Goal: Task Accomplishment & Management: Complete application form

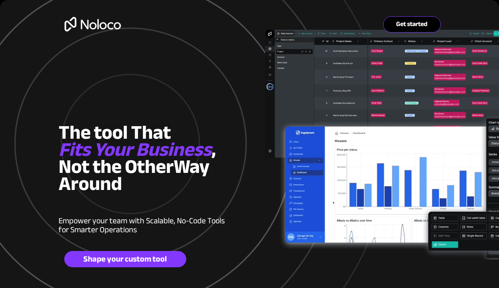
click at [406, 26] on span "Get started" at bounding box center [411, 24] width 57 height 8
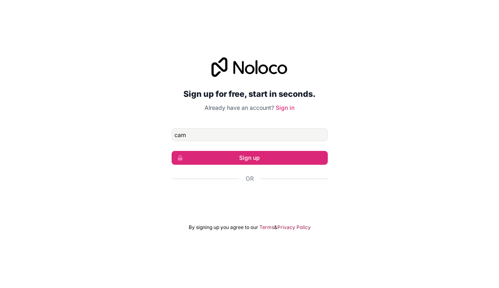
type input "[EMAIL_ADDRESS][DOMAIN_NAME]"
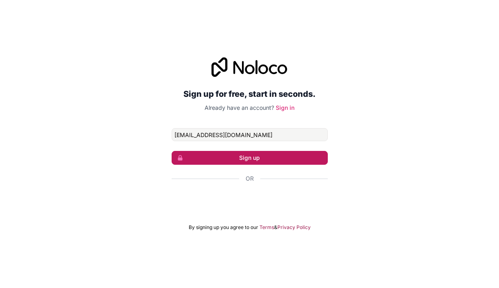
click at [250, 159] on button "Sign up" at bounding box center [249, 158] width 156 height 14
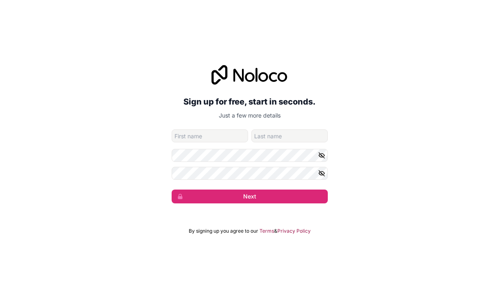
click at [237, 136] on input "given-name" at bounding box center [209, 135] width 76 height 13
type input "J"
type input "[PERSON_NAME]"
click at [298, 132] on input "family-name" at bounding box center [289, 135] width 76 height 13
type input "Brown"
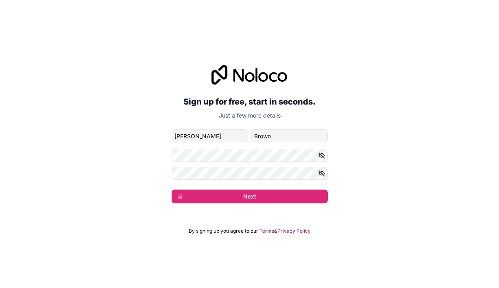
click at [318, 155] on icon "button" at bounding box center [321, 155] width 7 height 7
click at [153, 170] on div "Sign up for free, start in seconds. Just a few more details [EMAIL_ADDRESS][DOM…" at bounding box center [249, 134] width 499 height 161
click at [321, 171] on icon "button" at bounding box center [322, 173] width 6 height 4
click at [328, 171] on div "Sign up for free, start in seconds. Just a few more details [EMAIL_ADDRESS][DOM…" at bounding box center [249, 134] width 499 height 161
click at [158, 173] on div "Sign up for free, start in seconds. Just a few more details [EMAIL_ADDRESS][DOM…" at bounding box center [249, 134] width 499 height 161
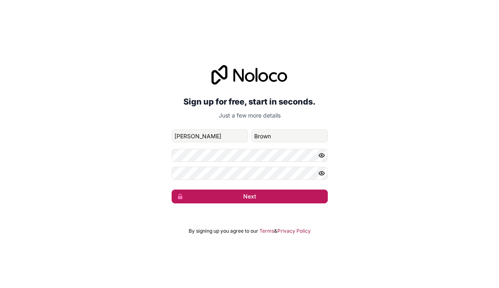
click at [226, 199] on button "Next" at bounding box center [249, 196] width 156 height 14
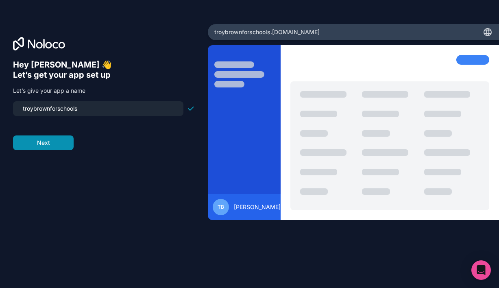
click at [59, 143] on button "Next" at bounding box center [43, 142] width 61 height 15
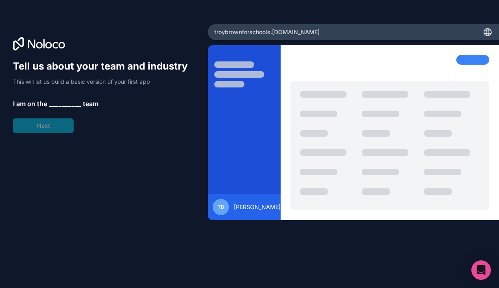
click at [59, 125] on div "Tell us about your team and industry This will let us build a basic version of …" at bounding box center [104, 96] width 182 height 73
click at [73, 100] on span "__________" at bounding box center [65, 104] width 33 height 10
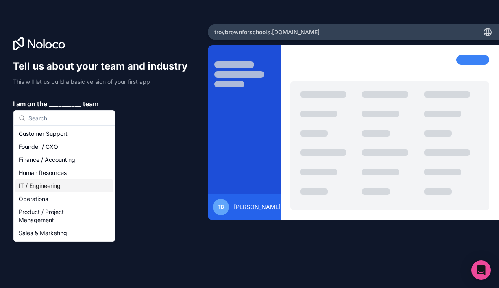
click at [61, 187] on div "IT / Engineering" at bounding box center [64, 185] width 98 height 13
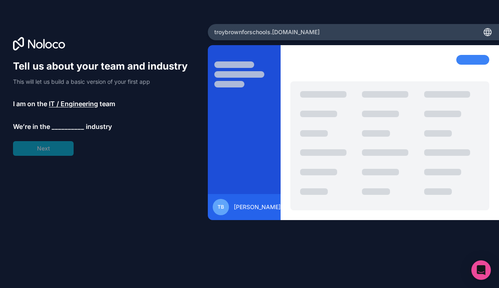
click at [56, 147] on div "Tell us about your team and industry This will let us build a basic version of …" at bounding box center [104, 108] width 182 height 96
click at [67, 122] on span "__________" at bounding box center [68, 126] width 33 height 10
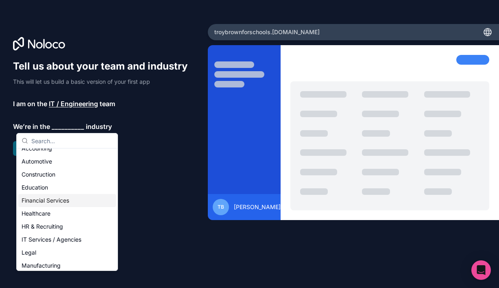
scroll to position [11, 0]
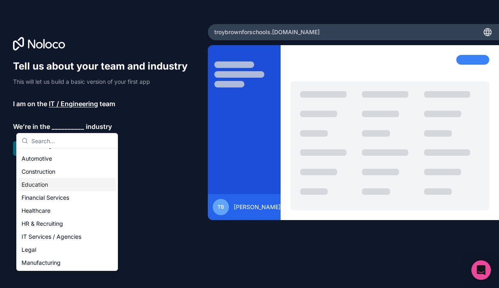
click at [56, 187] on div "Education" at bounding box center [67, 184] width 98 height 13
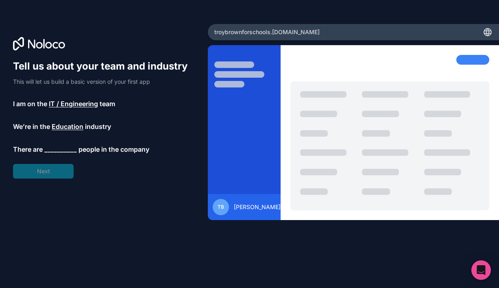
click at [59, 150] on span "__________" at bounding box center [60, 149] width 33 height 10
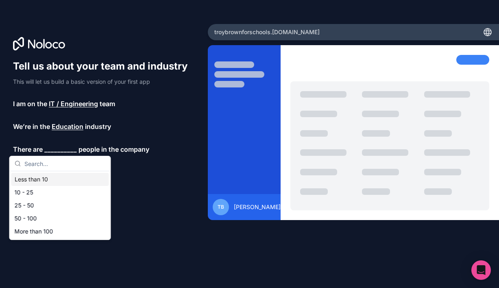
click at [57, 177] on div "Less than 10" at bounding box center [60, 179] width 98 height 13
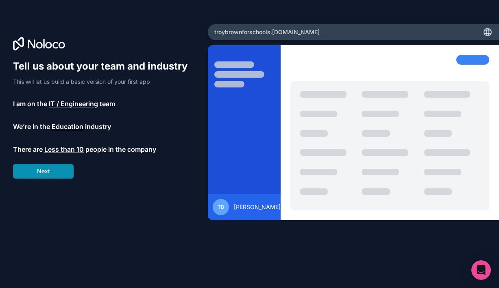
click at [60, 173] on button "Next" at bounding box center [43, 171] width 61 height 15
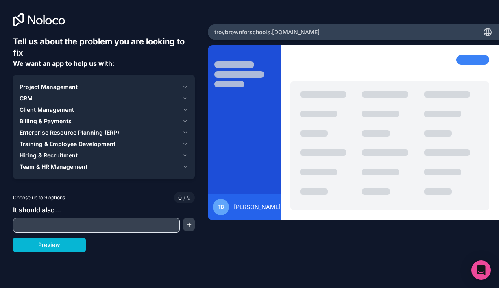
click at [65, 107] on span "Client Management" at bounding box center [47, 110] width 54 height 8
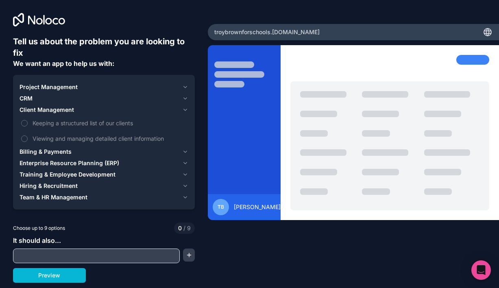
click at [175, 263] on div "Tell us about the problem you are looking to fix We want an app to help us with…" at bounding box center [104, 159] width 182 height 247
click at [165, 255] on input "text" at bounding box center [96, 255] width 163 height 11
click at [73, 279] on button "Preview" at bounding box center [49, 275] width 73 height 15
click at [27, 119] on label "Keeping a structured list of our clients" at bounding box center [104, 122] width 169 height 15
click at [27, 120] on button "Keeping a structured list of our clients" at bounding box center [24, 123] width 7 height 7
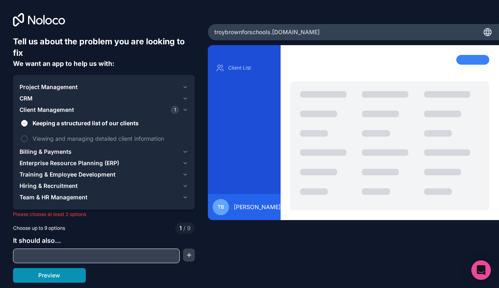
click at [48, 274] on button "Preview" at bounding box center [49, 275] width 73 height 15
click at [61, 278] on button "Preview" at bounding box center [49, 275] width 73 height 15
click at [29, 139] on label "Viewing and managing detailed client information" at bounding box center [104, 138] width 169 height 15
click at [28, 139] on button "Viewing and managing detailed client information" at bounding box center [24, 138] width 7 height 7
click at [62, 273] on button "Preview" at bounding box center [49, 275] width 73 height 15
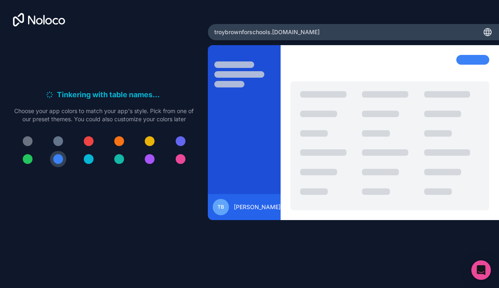
click at [145, 139] on div at bounding box center [150, 141] width 10 height 10
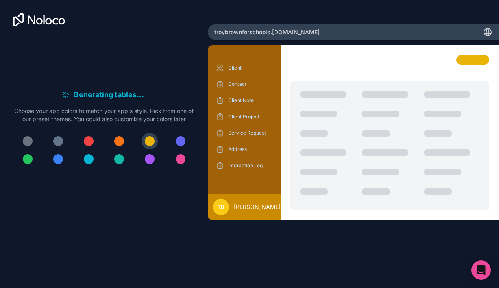
click at [332, 249] on div "Client Contact Client Note Client Project Service Request Address Interaction L…" at bounding box center [353, 154] width 291 height 219
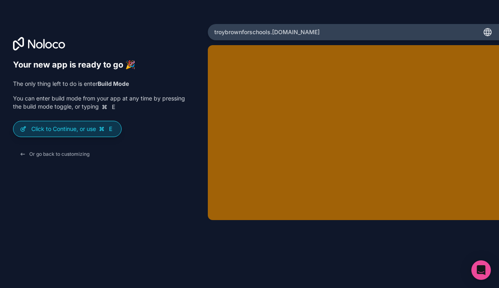
click at [111, 131] on span "E" at bounding box center [110, 129] width 7 height 7
click at [93, 119] on div "Your new app is ready to go 🎉 The only thing left to do is enter Build Mode You…" at bounding box center [104, 111] width 182 height 102
